Goal: Transaction & Acquisition: Purchase product/service

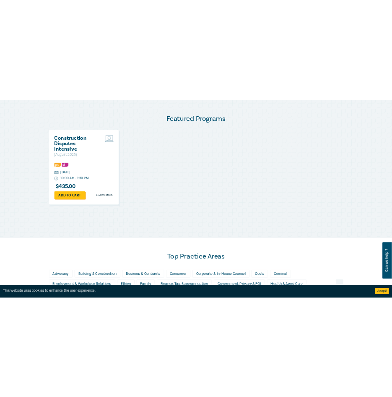
scroll to position [461, 0]
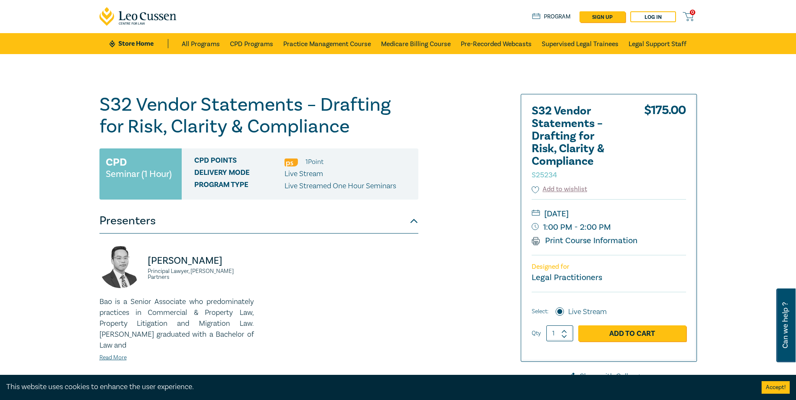
click at [392, 327] on div at bounding box center [564, 333] width 6 height 16
click at [392, 330] on icon at bounding box center [564, 332] width 6 height 4
type input "4"
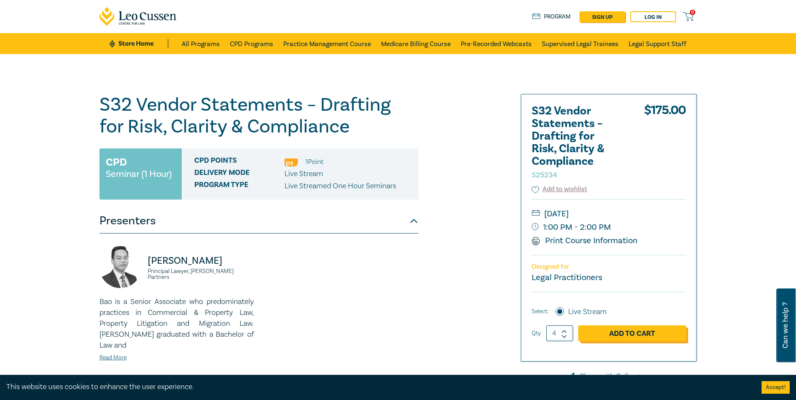
drag, startPoint x: 564, startPoint y: 330, endPoint x: 621, endPoint y: 339, distance: 57.0
click at [392, 339] on link "Add to Cart" at bounding box center [632, 333] width 108 height 16
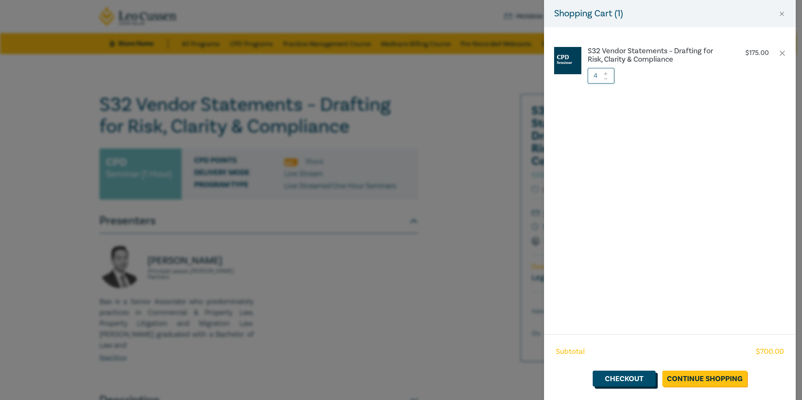
click at [392, 381] on link "Checkout" at bounding box center [624, 379] width 63 height 16
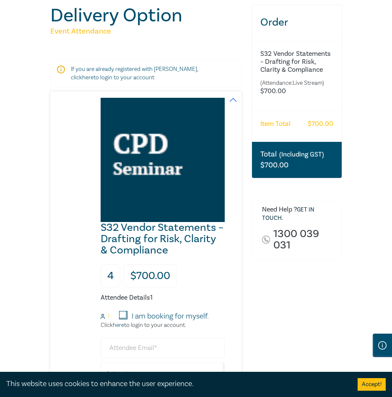
scroll to position [210, 0]
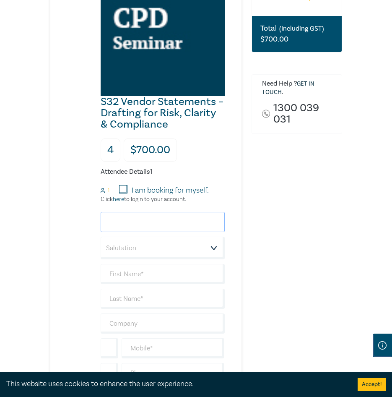
click at [145, 229] on input "email" at bounding box center [163, 222] width 124 height 20
drag, startPoint x: 163, startPoint y: 213, endPoint x: 173, endPoint y: 216, distance: 10.2
click at [165, 214] on input "acc" at bounding box center [163, 222] width 124 height 20
type input "accountspayable@maddenslawyers.com.au"
click at [143, 251] on select "Salutation Mr. Mrs. Ms. Miss Dr. Prof. Other" at bounding box center [163, 248] width 124 height 23
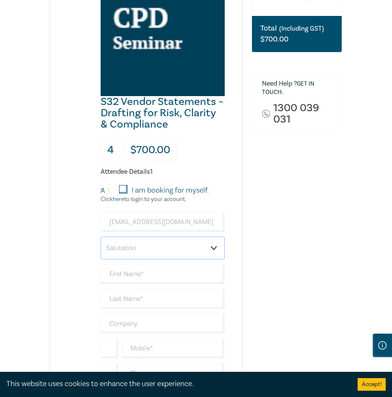
select select "Ms."
click at [101, 237] on select "Salutation Mr. Mrs. Ms. Miss Dr. Prof. Other" at bounding box center [163, 248] width 124 height 23
type input "Cayla"
type input "Bamford"
type input "Maddens Lawyers"
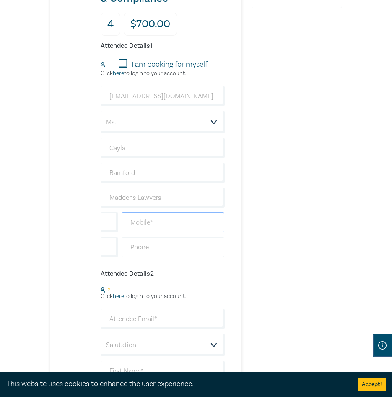
scroll to position [0, 0]
click at [192, 220] on input "04901588" at bounding box center [173, 222] width 103 height 20
type input "0490158548"
click at [134, 252] on input "text" at bounding box center [173, 247] width 103 height 20
type input "55602000"
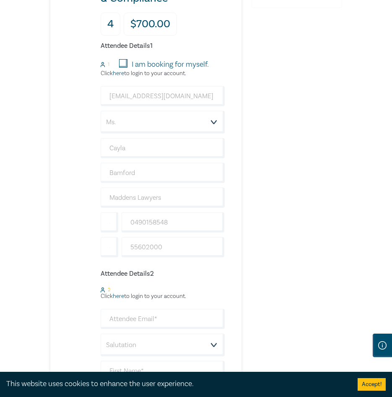
click at [310, 184] on div "Order S32 Vendor Statements – Drafting for Risk, Clarity & Compliance (Attendan…" at bounding box center [297, 380] width 101 height 1255
click at [141, 316] on input "email" at bounding box center [163, 319] width 124 height 20
type input "accountspayable@maddenslawyers.com.au"
type input "Deepanshi"
type input "Agarwal"
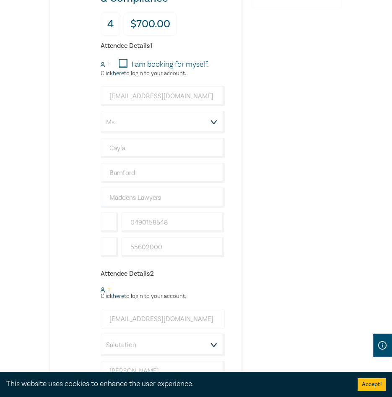
type input "Maddens Lawyers"
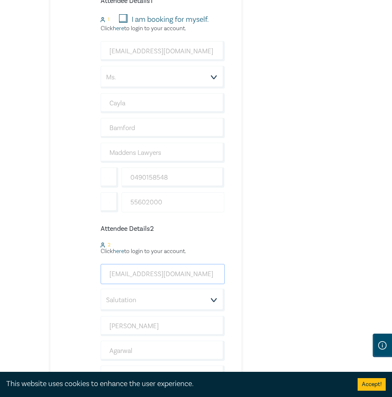
scroll to position [545, 0]
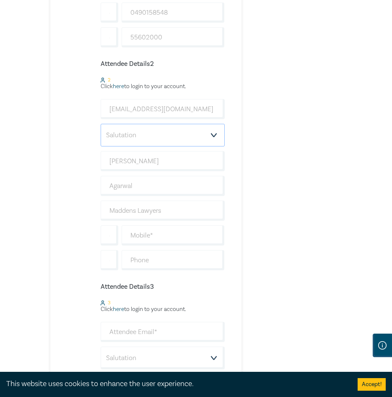
click at [141, 138] on select "Salutation Mr. Mrs. Ms. Miss Dr. Prof. Other" at bounding box center [163, 135] width 124 height 23
select select "Ms."
click at [101, 124] on select "Salutation Mr. Mrs. Ms. Miss Dr. Prof. Other" at bounding box center [163, 135] width 124 height 23
drag, startPoint x: 156, startPoint y: 163, endPoint x: 9, endPoint y: 169, distance: 147.8
click at [9, 169] on div "Delivery Option Event Attendance If you are already registered with Leo Cussen,…" at bounding box center [196, 170] width 392 height 1327
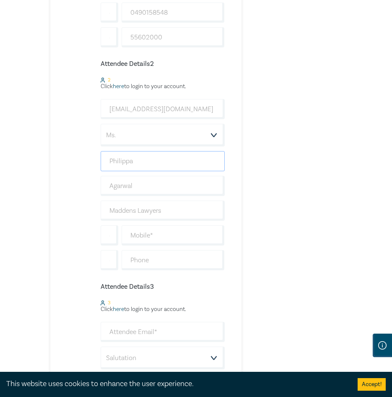
type input "Philippa"
type input "Callan"
type input "0490158548"
type input "55602000"
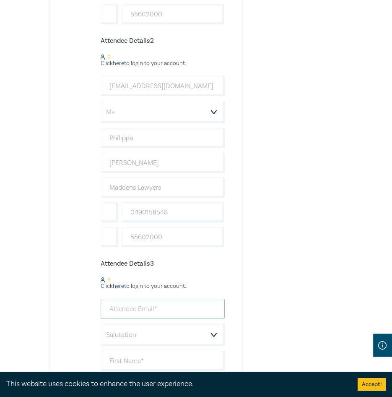
scroll to position [587, 0]
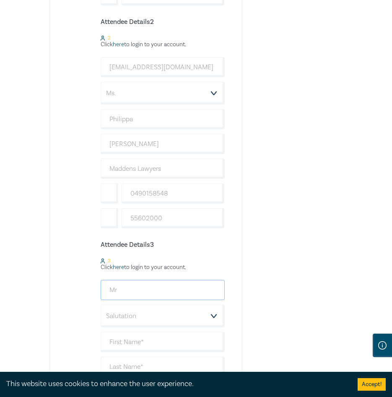
drag, startPoint x: 128, startPoint y: 289, endPoint x: 26, endPoint y: 271, distance: 103.1
click at [25, 273] on div "Delivery Option Event Attendance If you are already registered with Leo Cussen,…" at bounding box center [196, 128] width 392 height 1327
type input "accountspayable@maddenslawyers.com.au"
type input "Grace"
type input "Prigg"
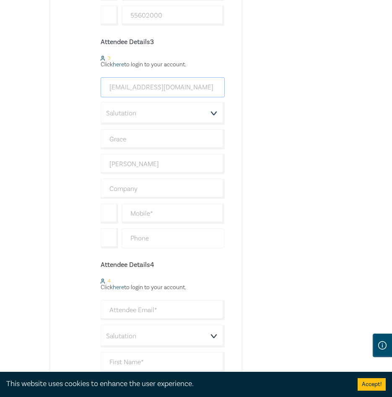
scroll to position [797, 0]
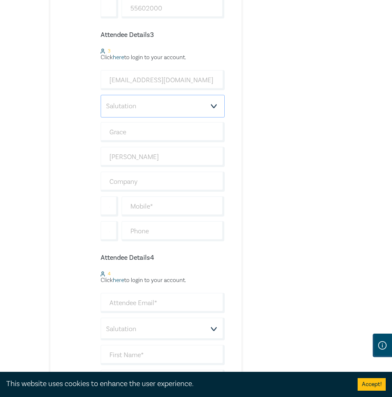
drag, startPoint x: 140, startPoint y: 109, endPoint x: 139, endPoint y: 101, distance: 7.7
click at [139, 101] on select "Salutation Mr. Mrs. Ms. Miss Dr. Prof. Other" at bounding box center [163, 106] width 124 height 23
select select "Mr."
click at [101, 95] on select "Salutation Mr. Mrs. Ms. Miss Dr. Prof. Other" at bounding box center [163, 106] width 124 height 23
drag, startPoint x: 147, startPoint y: 137, endPoint x: -2, endPoint y: 117, distance: 150.3
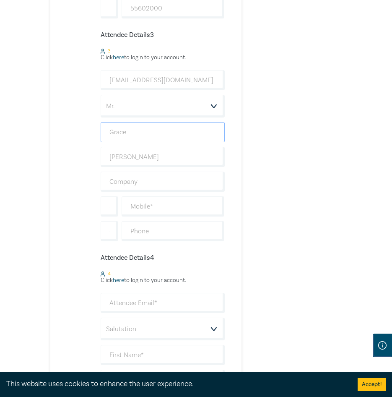
click at [0, 117] on html "4 $ 700.00 Store Home About us Program sign up Log in 4 $ 700.00 Store Home All…" at bounding box center [196, 243] width 392 height 2080
type input "h"
type input "Harry"
type input "h"
type input "Hall"
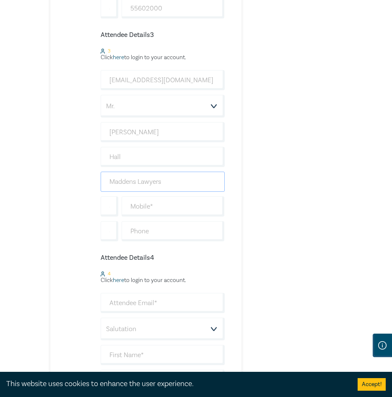
type input "Maddens Lawyers"
type input "0490158548"
click at [125, 232] on input "text" at bounding box center [173, 231] width 103 height 20
type input "55602000"
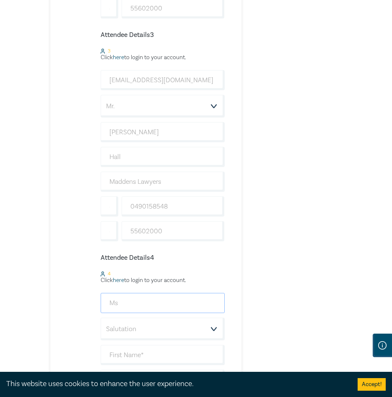
drag, startPoint x: 135, startPoint y: 301, endPoint x: 44, endPoint y: 294, distance: 91.7
type input "accountspayable@maddenslawyers.com.au"
type input "Grace"
type input "Prigg"
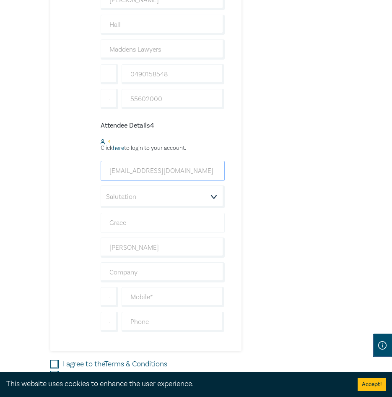
scroll to position [1006, 0]
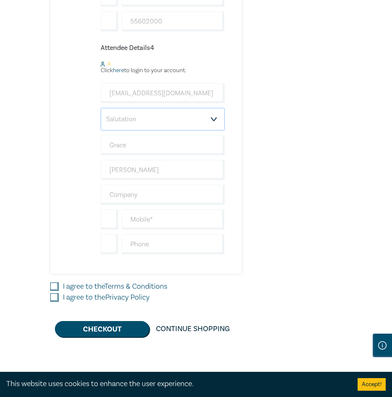
drag, startPoint x: 179, startPoint y: 118, endPoint x: 178, endPoint y: 130, distance: 11.4
click at [179, 118] on select "Salutation Mr. Mrs. Ms. Miss Dr. Prof. Other" at bounding box center [163, 119] width 124 height 23
select select "Ms."
click at [101, 108] on select "Salutation Mr. Mrs. Ms. Miss Dr. Prof. Other" at bounding box center [163, 119] width 124 height 23
drag, startPoint x: 154, startPoint y: 150, endPoint x: 47, endPoint y: 151, distance: 107.8
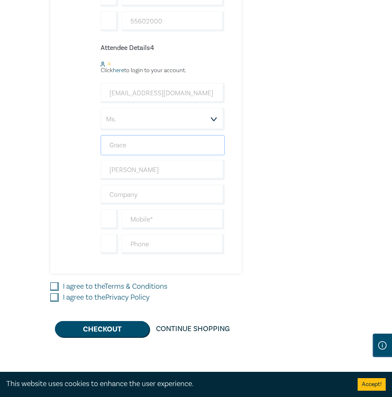
type input "Tatiana"
type input "Haas"
type input "Maddens Lawyers"
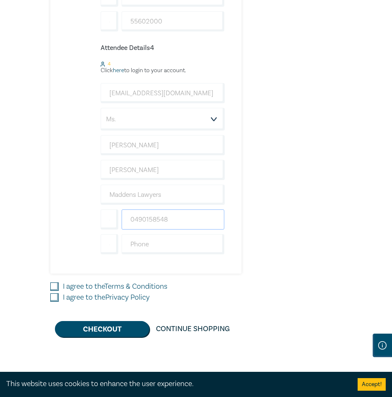
type input "0490158548"
type input "55602000"
drag, startPoint x: 343, startPoint y: 164, endPoint x: 269, endPoint y: 196, distance: 80.6
click at [51, 288] on input "I agree to the Terms & Conditions" at bounding box center [54, 286] width 8 height 8
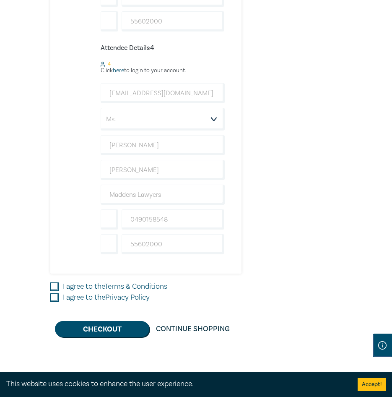
checkbox input "true"
click at [52, 299] on input "I agree to the Privacy Policy" at bounding box center [54, 297] width 8 height 8
checkbox input "true"
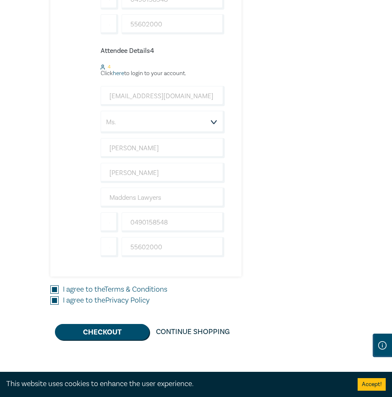
scroll to position [1006, 0]
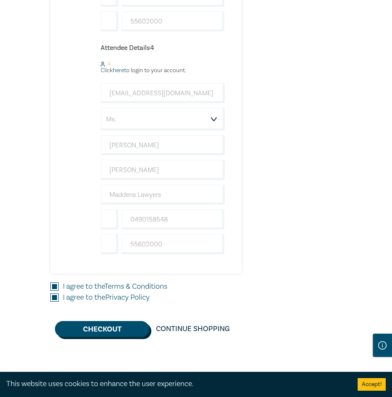
click at [108, 332] on button "Checkout" at bounding box center [102, 329] width 94 height 16
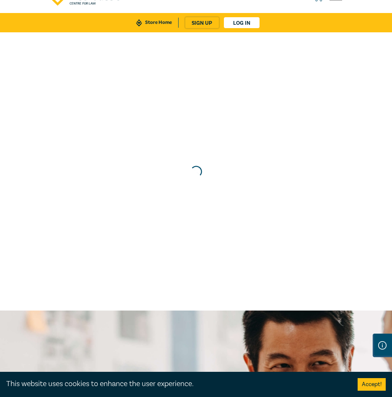
scroll to position [0, 0]
